Goal: Subscribe to service/newsletter

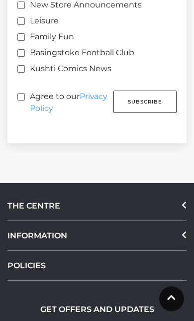
scroll to position [806, 0]
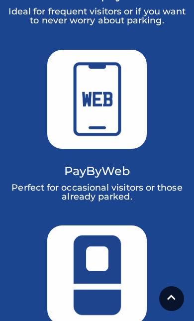
scroll to position [1033, 0]
